Goal: Task Accomplishment & Management: Use online tool/utility

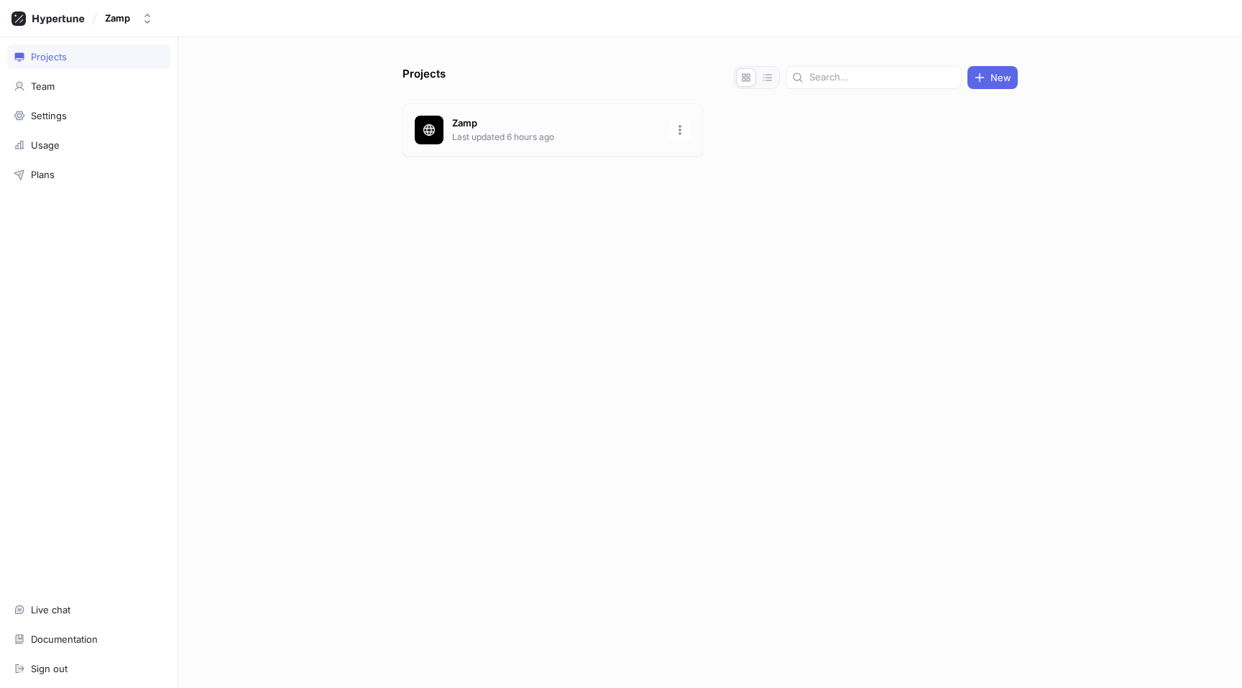
click at [545, 126] on p "Zamp" at bounding box center [556, 123] width 208 height 14
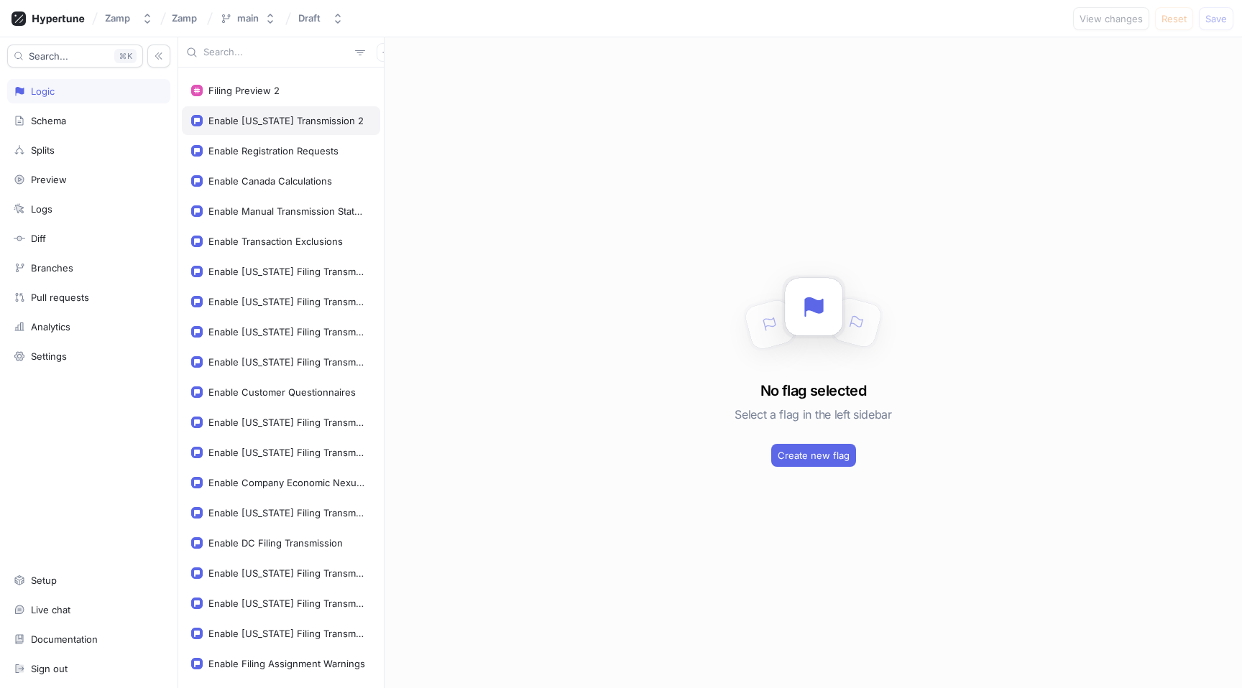
scroll to position [119, 0]
click at [290, 267] on div "Enable [US_STATE] Filing Transmission" at bounding box center [286, 268] width 157 height 11
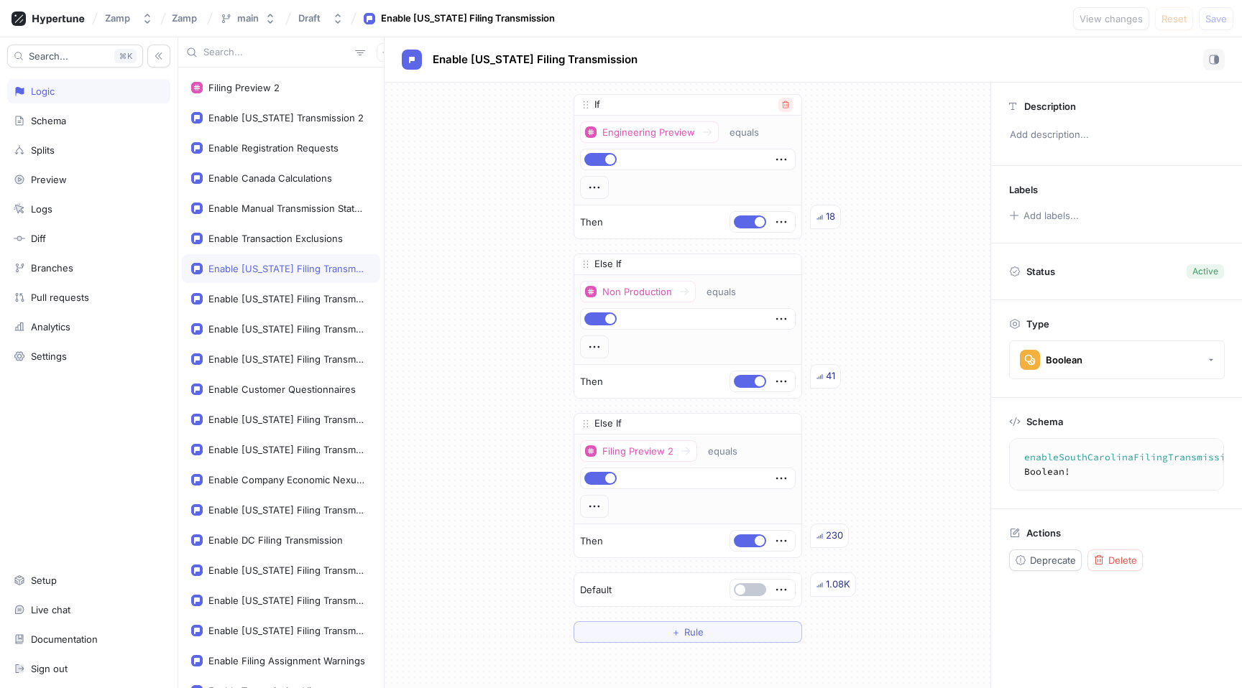
click at [786, 101] on icon "button" at bounding box center [785, 104] width 6 height 7
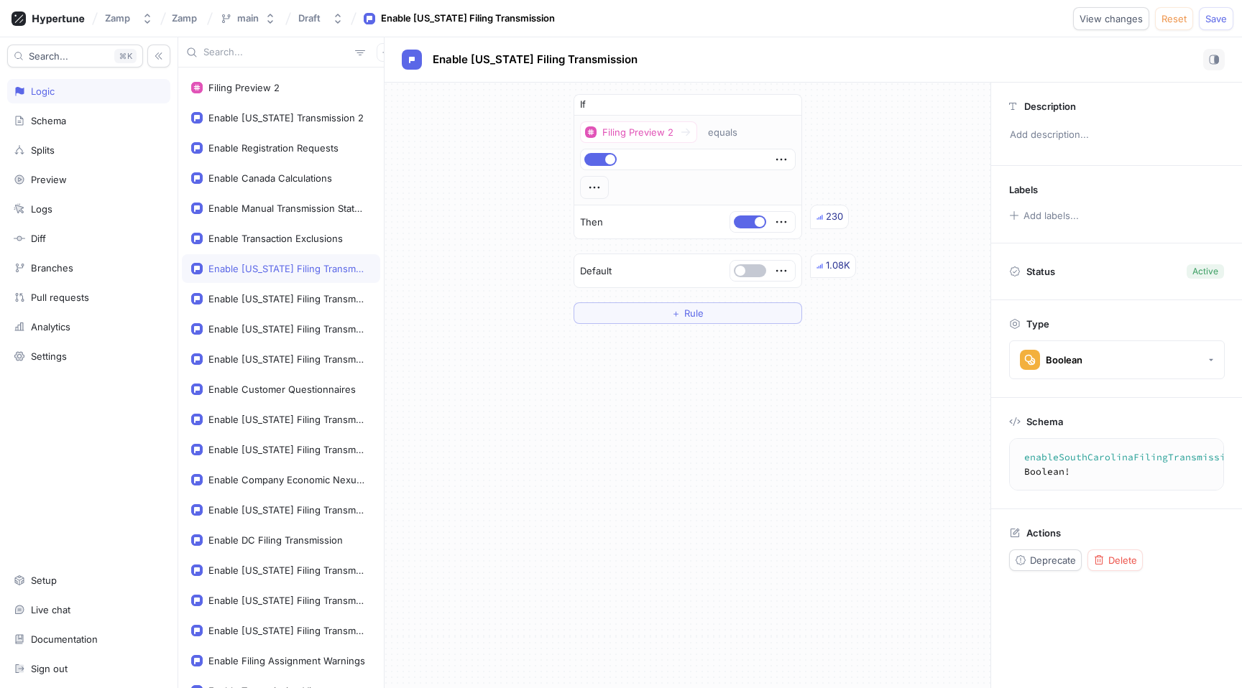
click at [786, 101] on icon "button" at bounding box center [785, 104] width 6 height 7
click at [593, 103] on button "button" at bounding box center [594, 104] width 32 height 13
click at [1221, 19] on span "Save" at bounding box center [1216, 18] width 22 height 9
